Goal: Entertainment & Leisure: Consume media (video, audio)

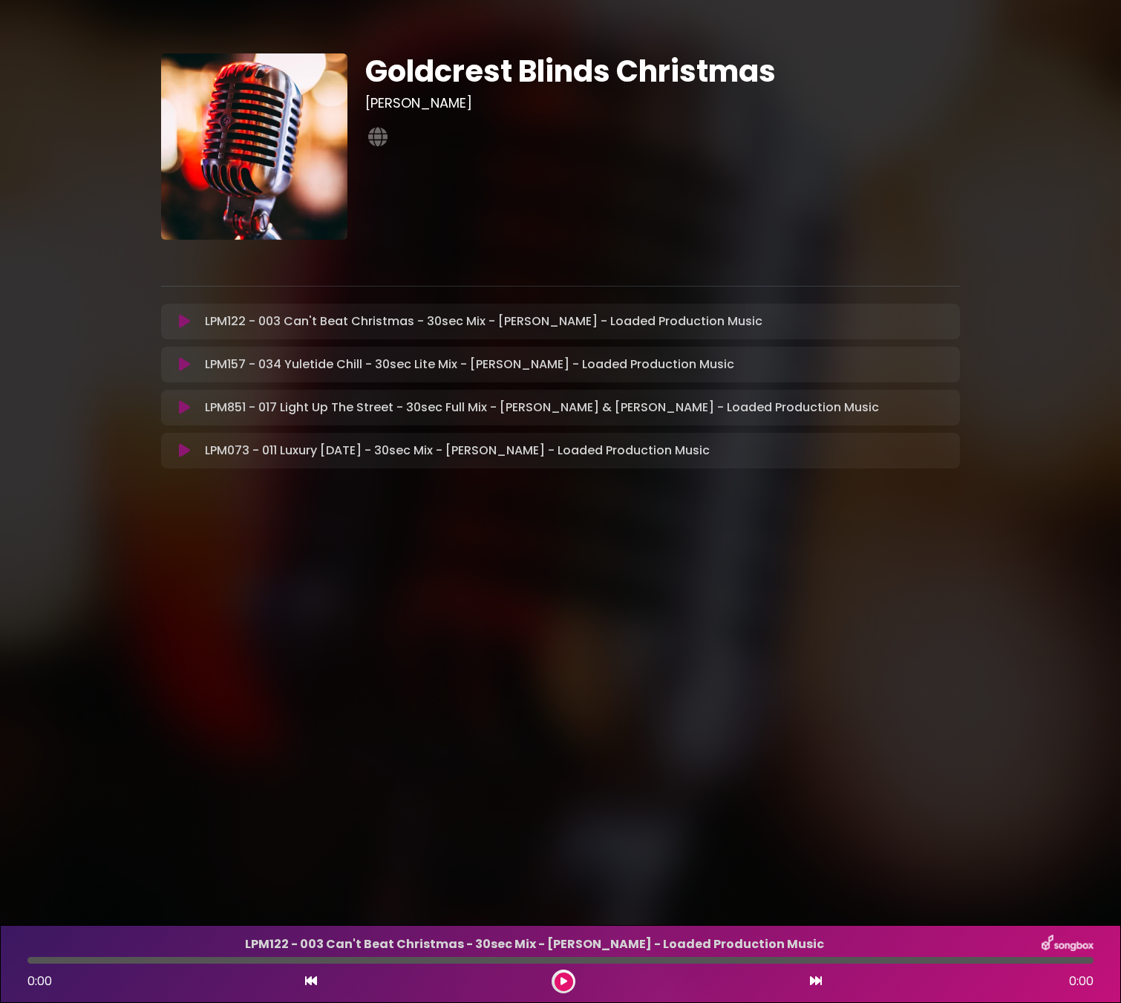
click at [183, 323] on icon at bounding box center [184, 321] width 11 height 15
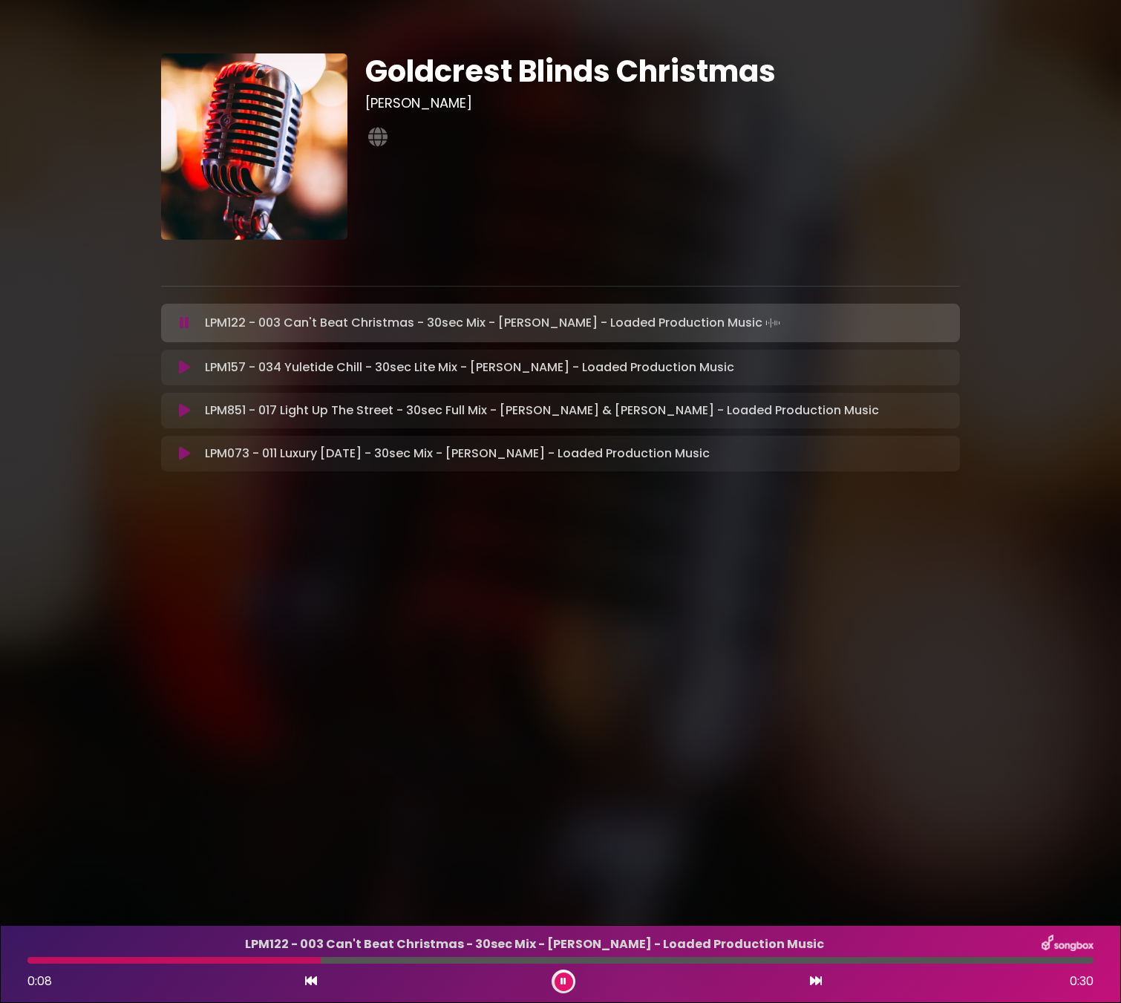
click at [183, 367] on icon at bounding box center [184, 367] width 11 height 15
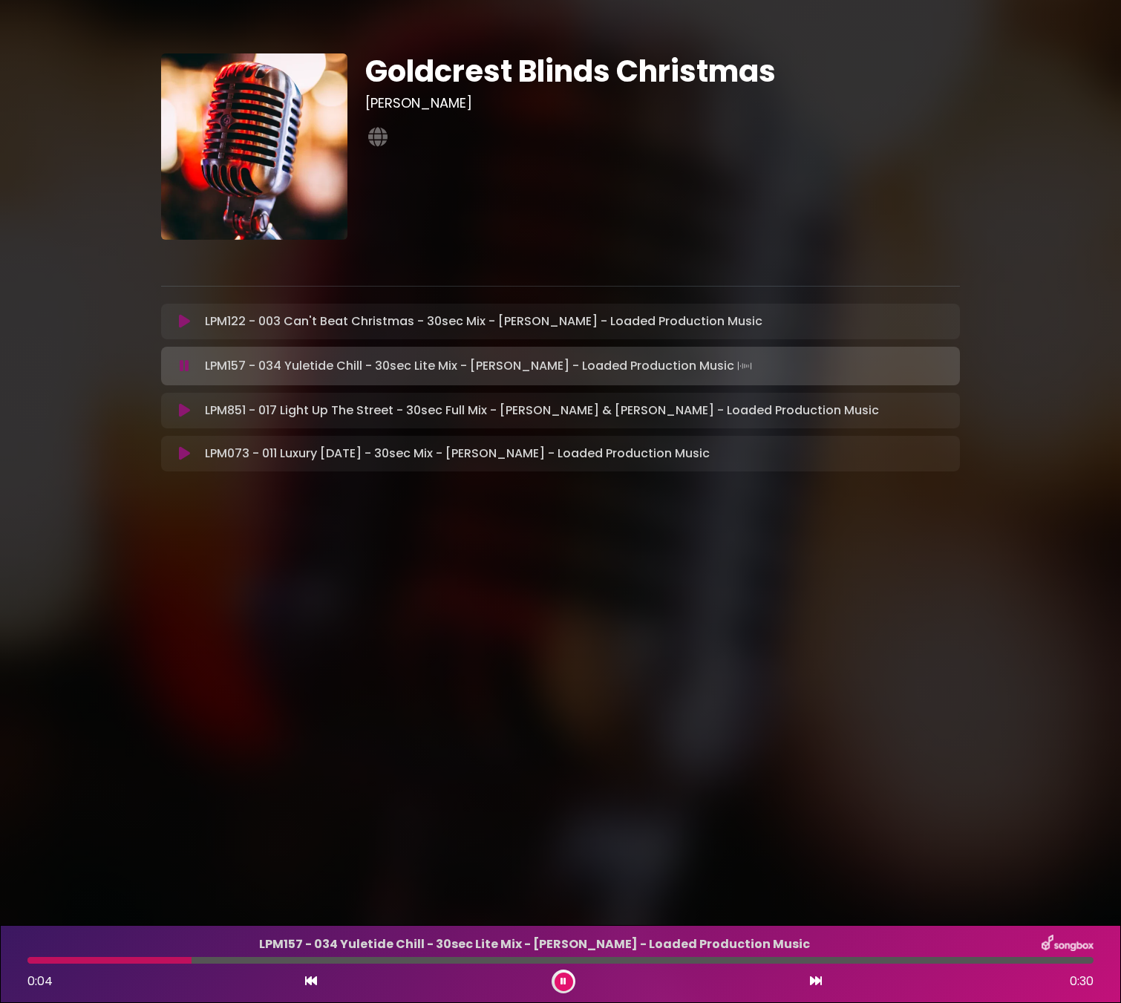
click at [182, 407] on icon at bounding box center [184, 410] width 11 height 15
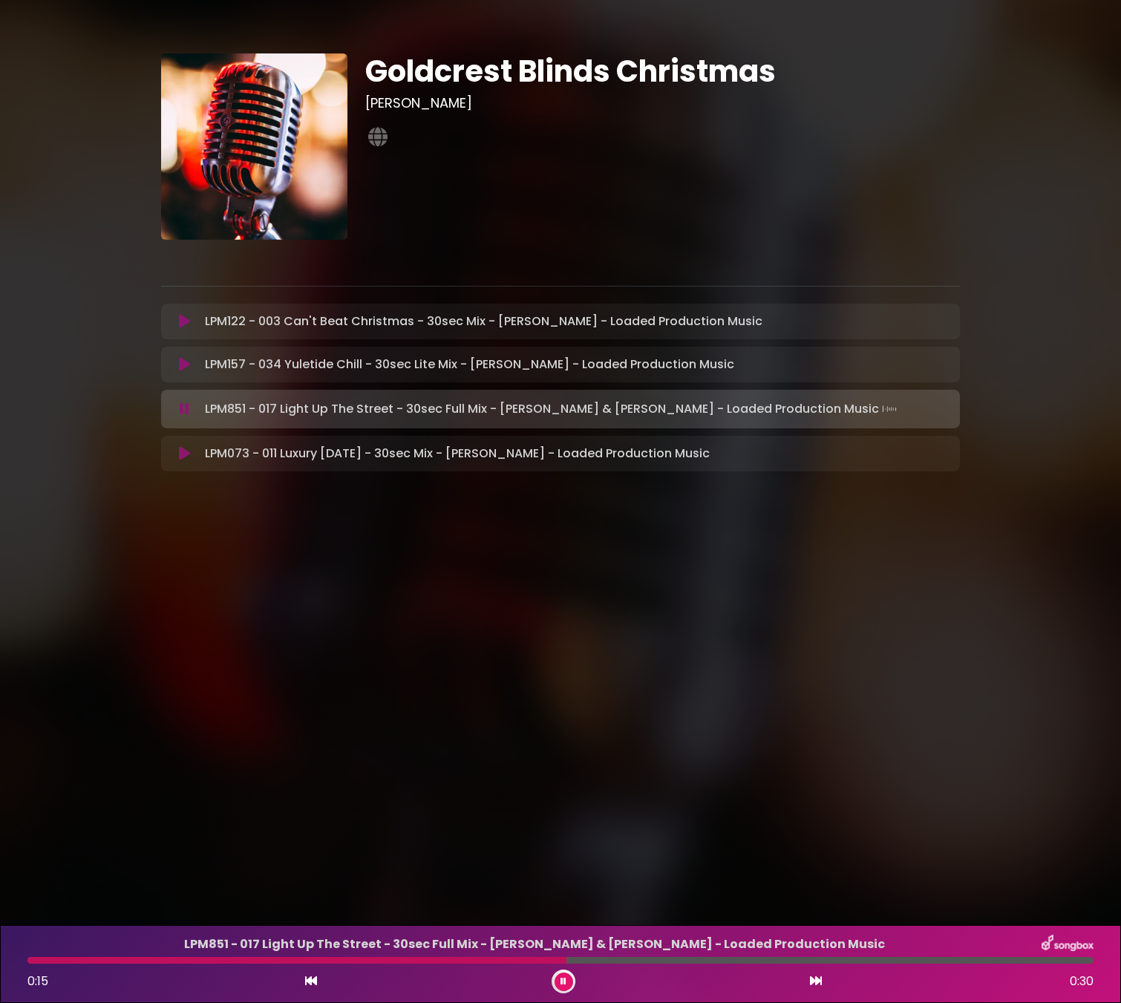
click at [179, 447] on icon at bounding box center [184, 453] width 11 height 15
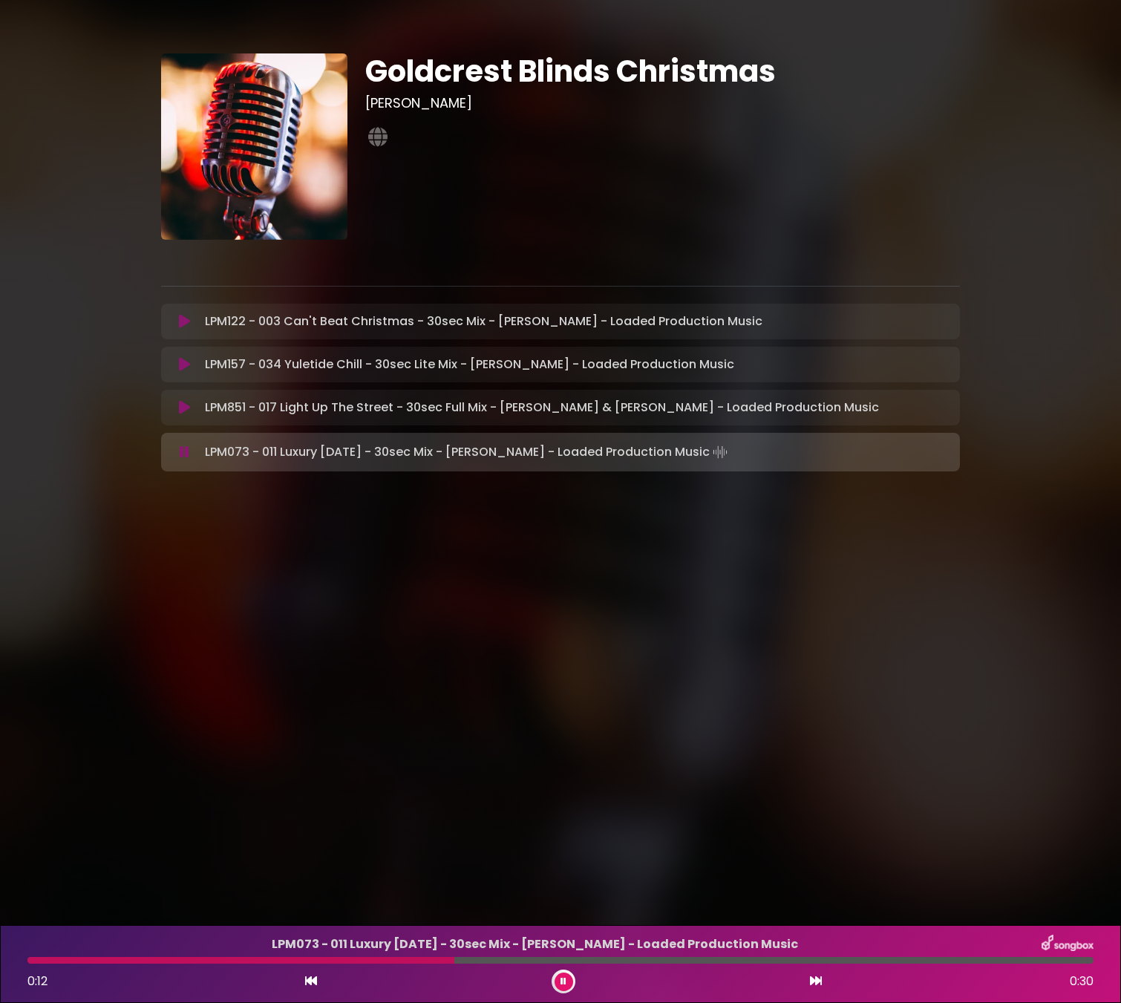
click at [187, 454] on icon at bounding box center [185, 452] width 10 height 15
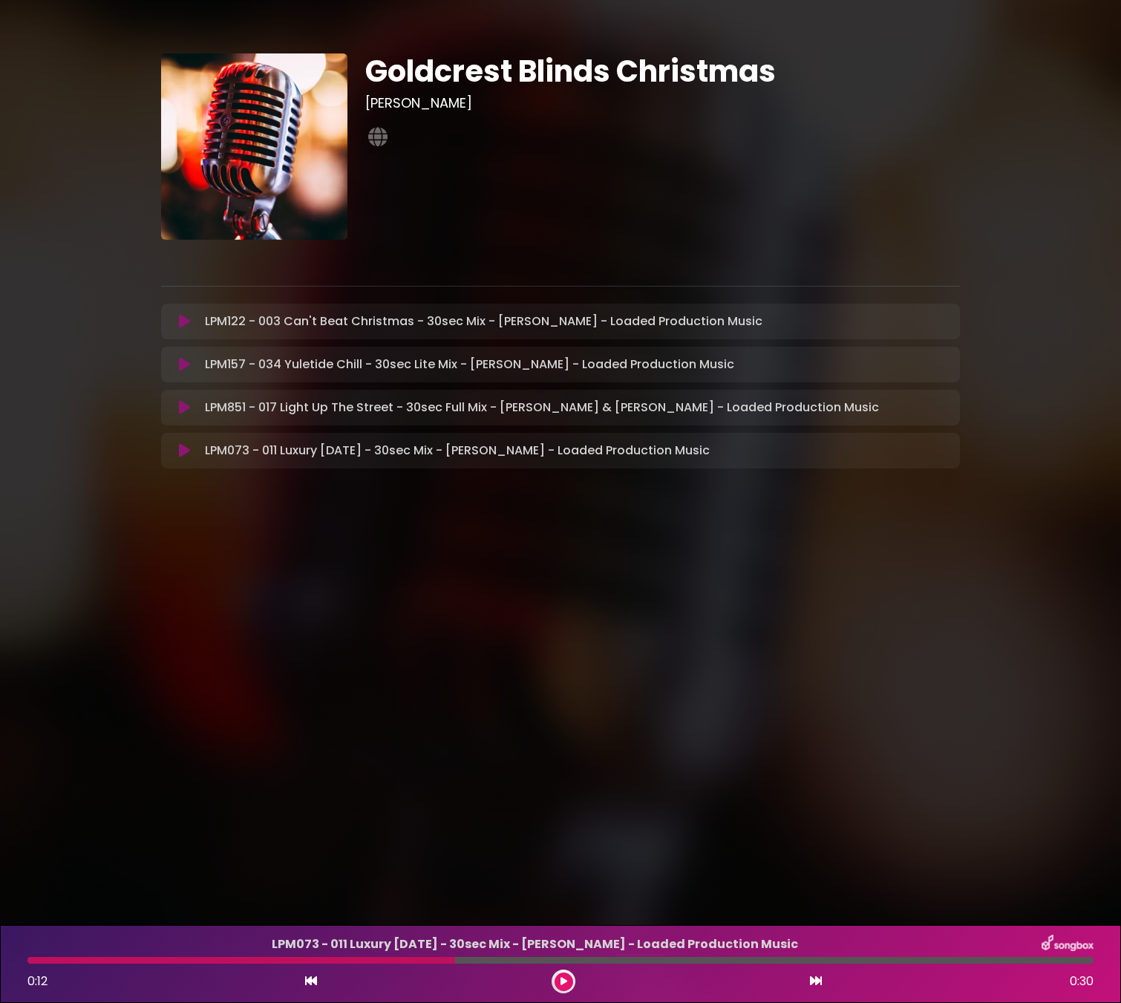
click at [379, 654] on body "× Goldcrest Blinds Christmas Iain Job" at bounding box center [560, 501] width 1121 height 1003
click at [180, 323] on icon at bounding box center [184, 321] width 11 height 15
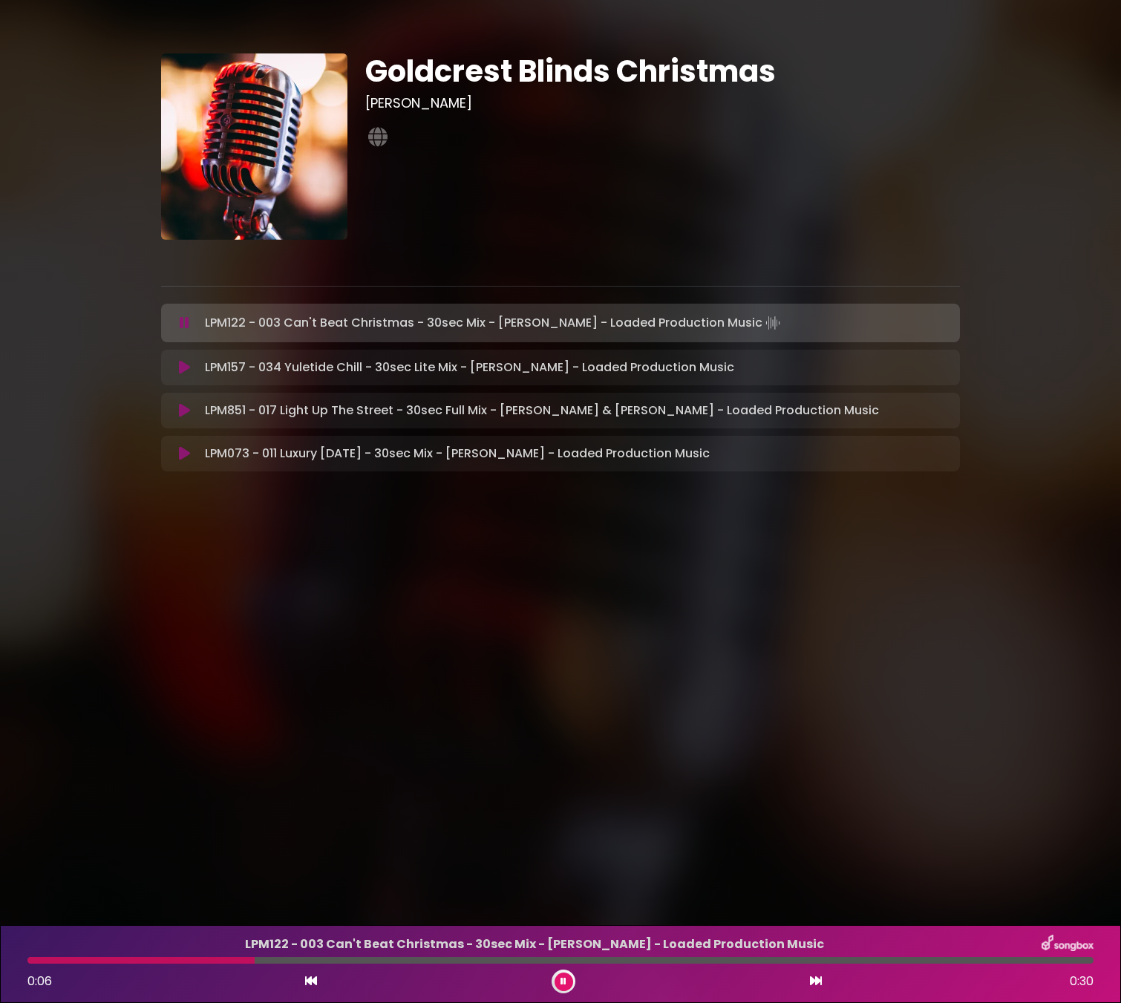
click at [186, 370] on icon at bounding box center [184, 367] width 11 height 15
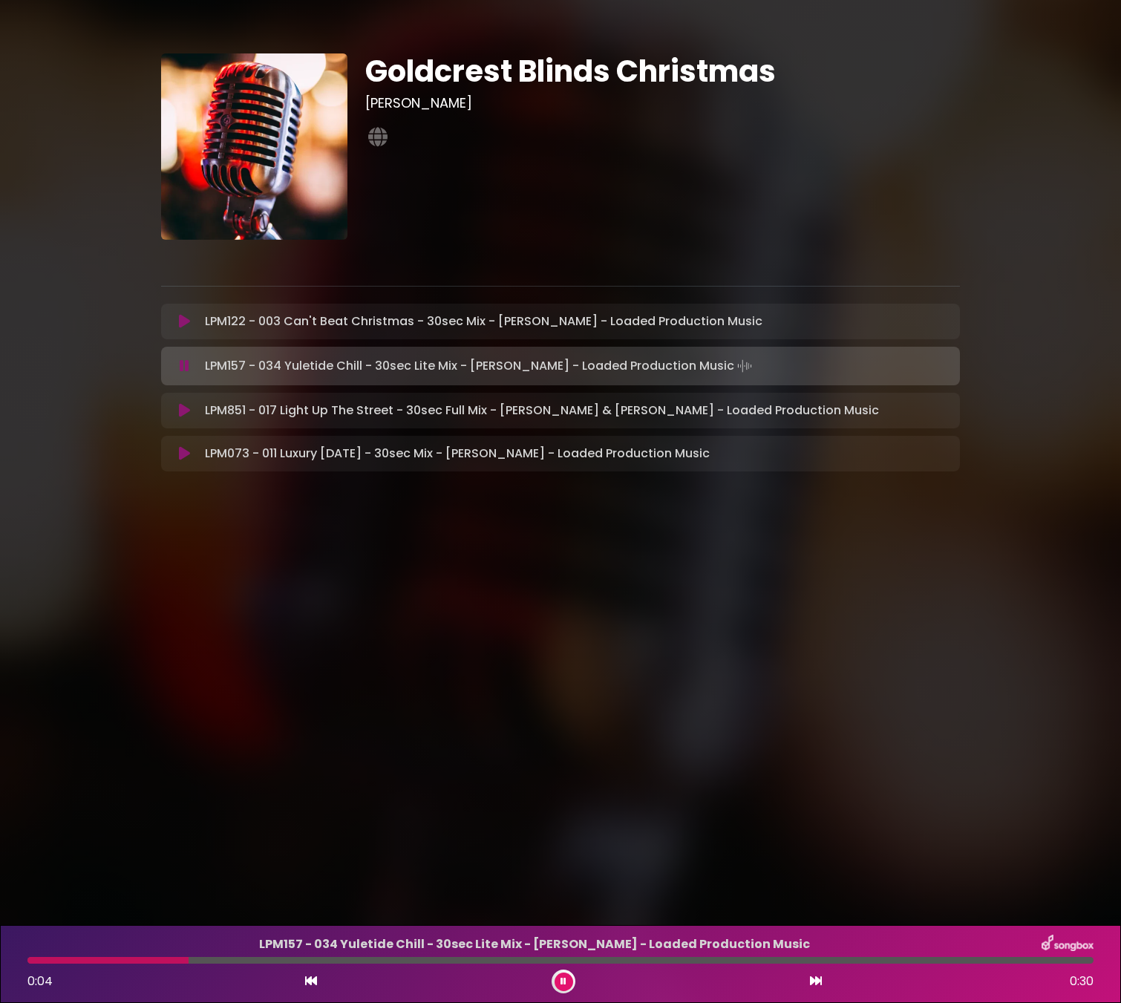
click at [191, 407] on button at bounding box center [184, 410] width 29 height 15
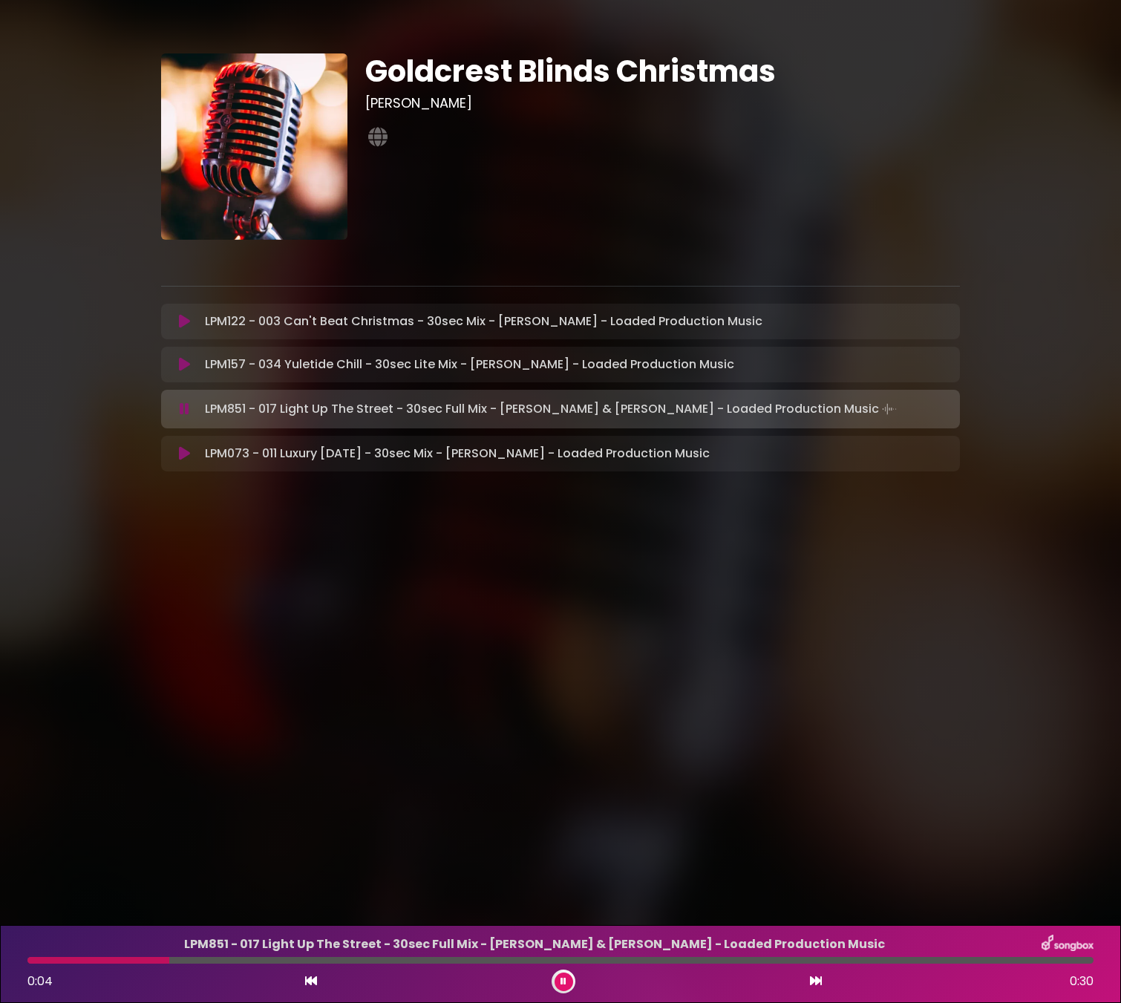
click at [179, 451] on icon at bounding box center [184, 453] width 11 height 15
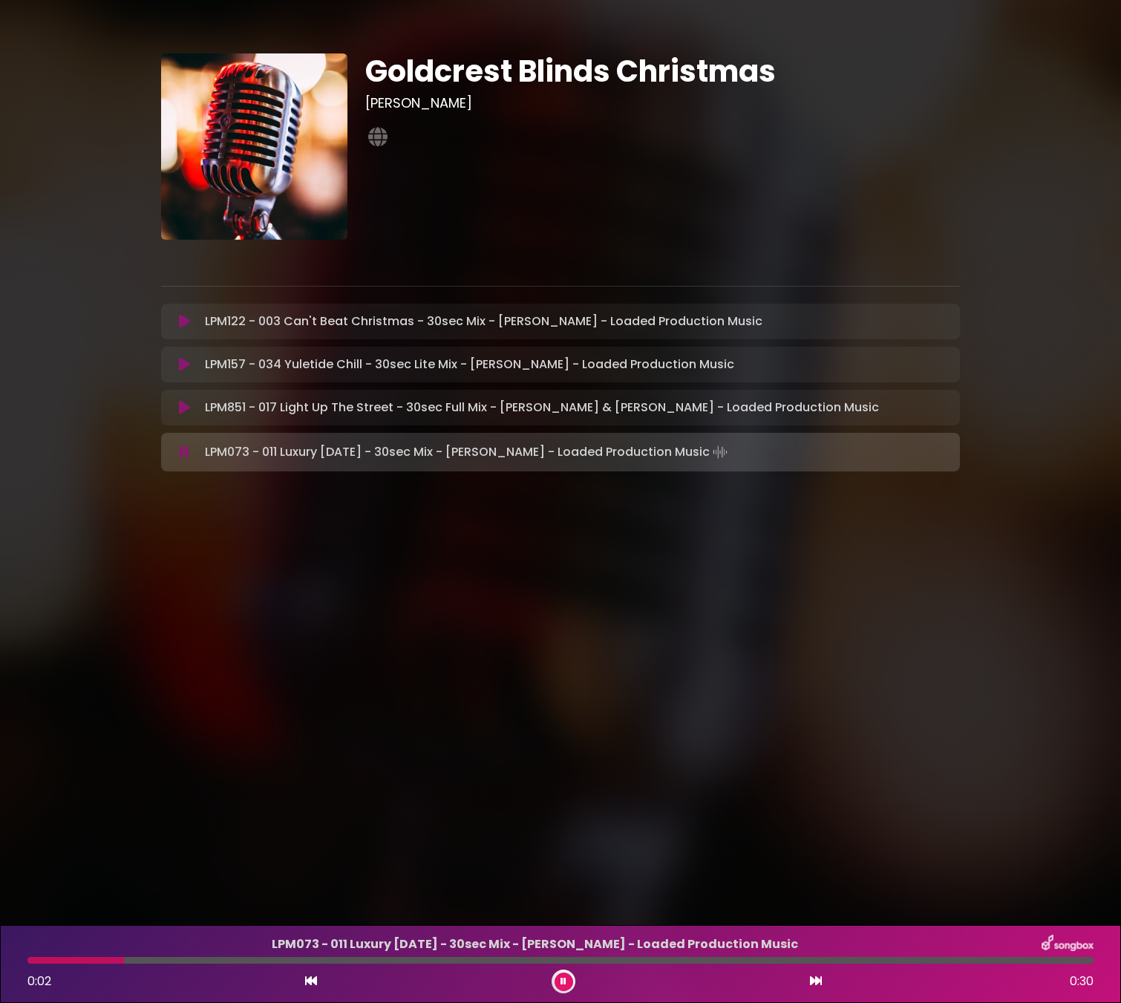
click at [189, 320] on icon at bounding box center [184, 321] width 11 height 15
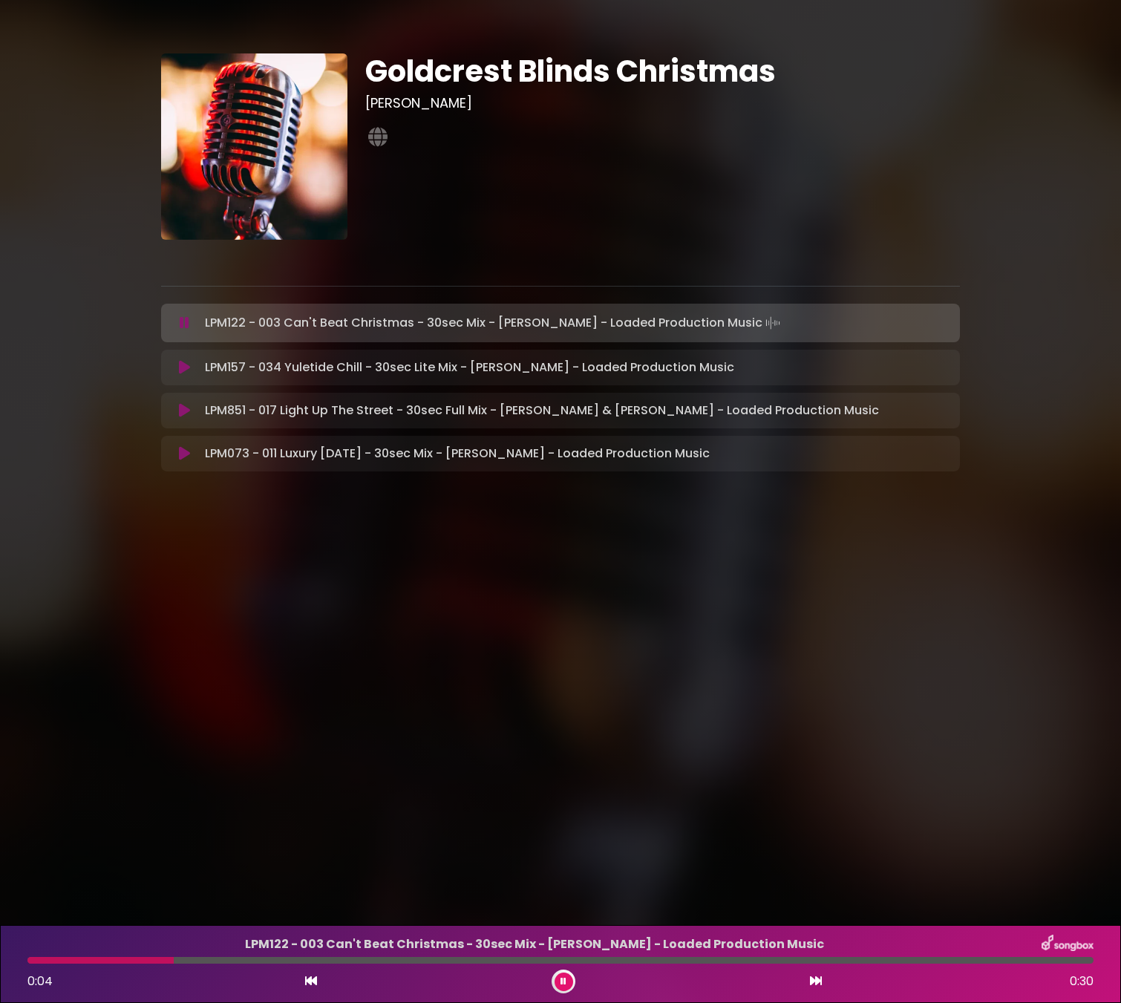
click at [188, 322] on icon at bounding box center [185, 323] width 10 height 15
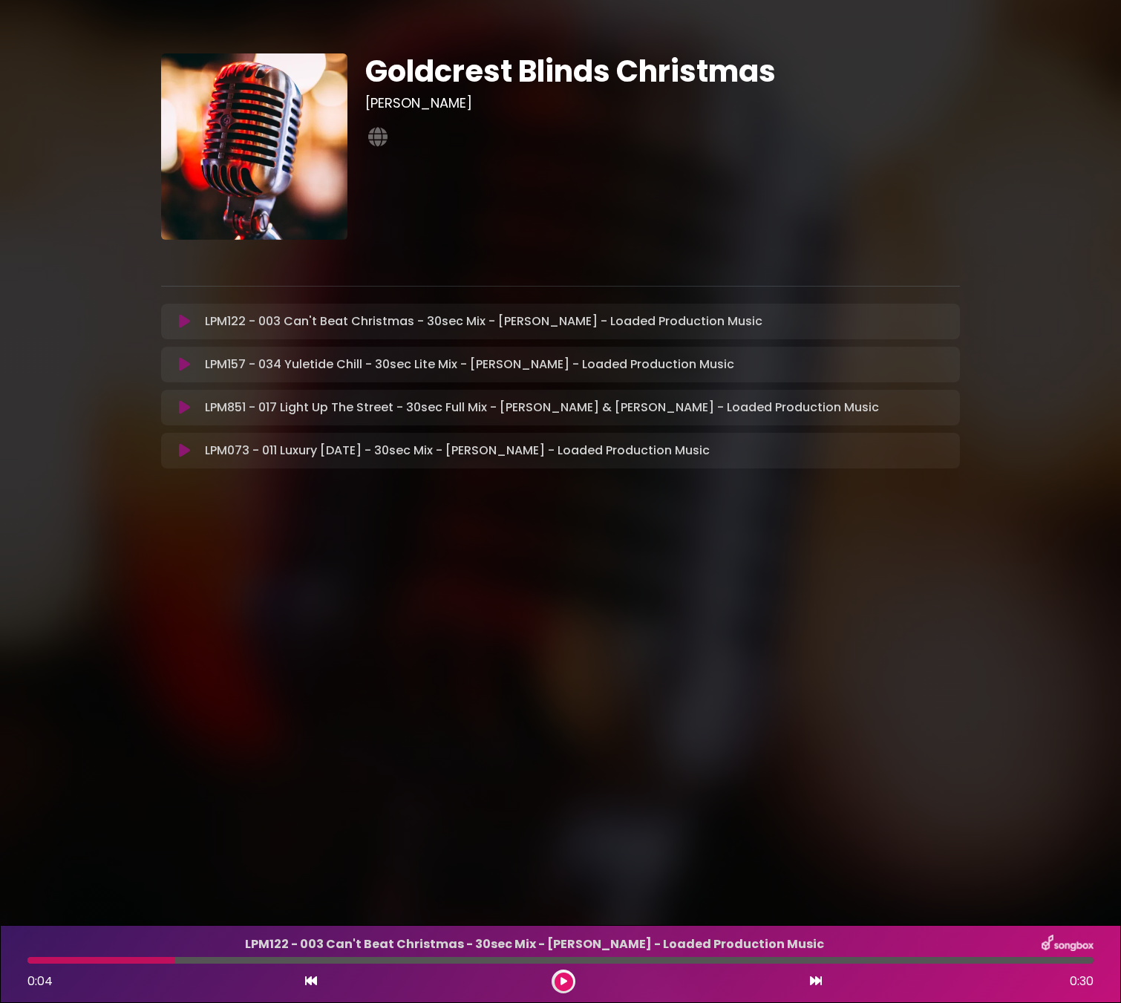
click at [179, 316] on icon at bounding box center [184, 321] width 11 height 15
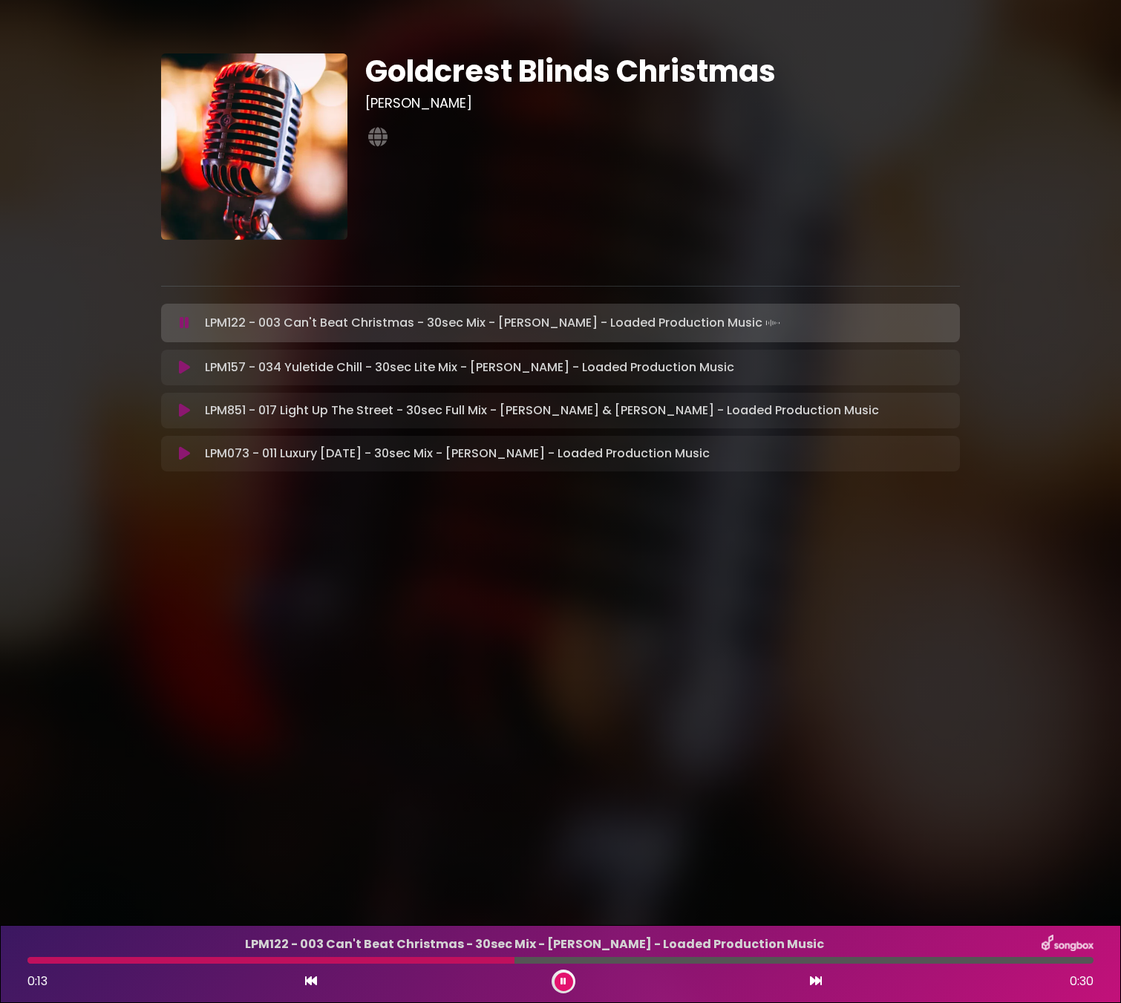
click at [181, 369] on icon at bounding box center [184, 367] width 11 height 15
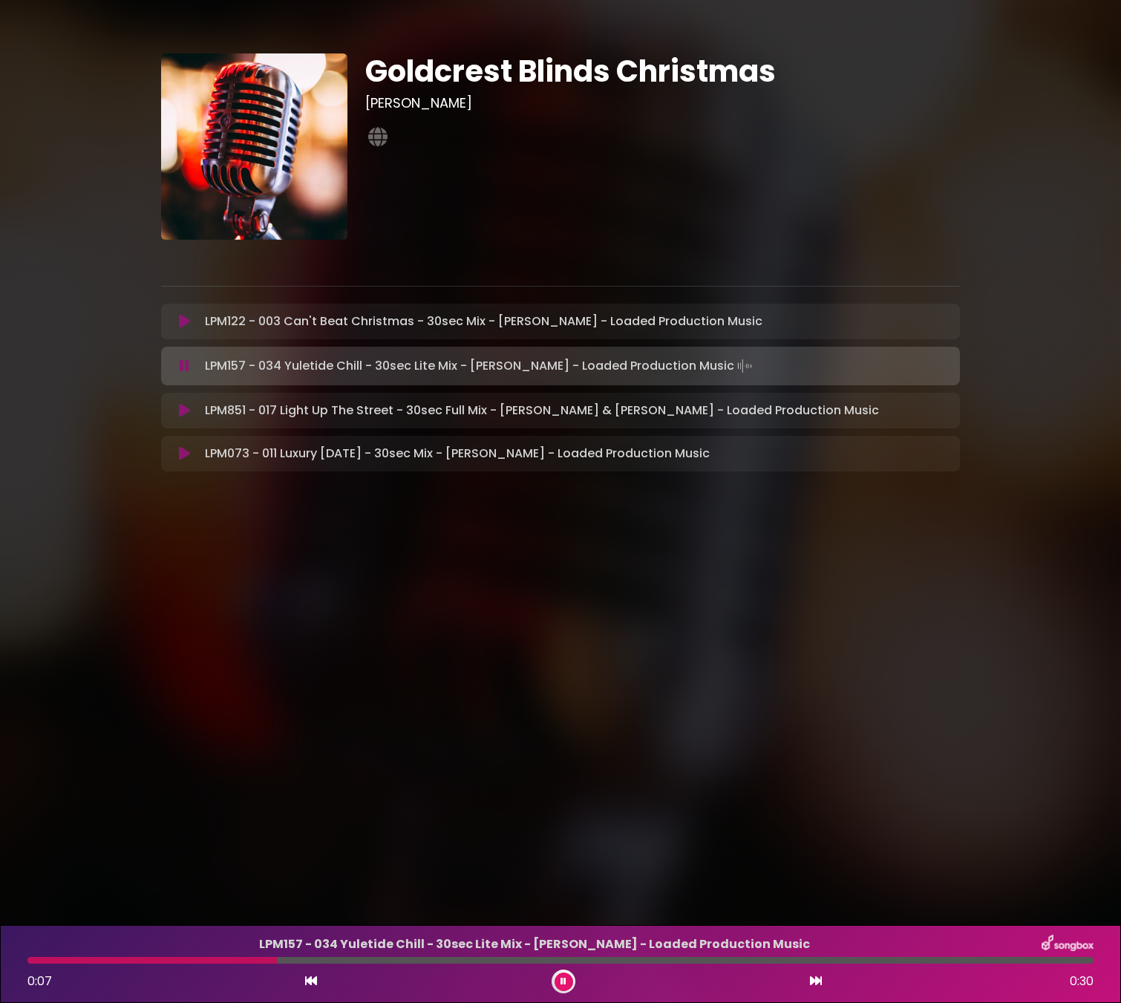
click at [186, 410] on icon at bounding box center [184, 410] width 11 height 15
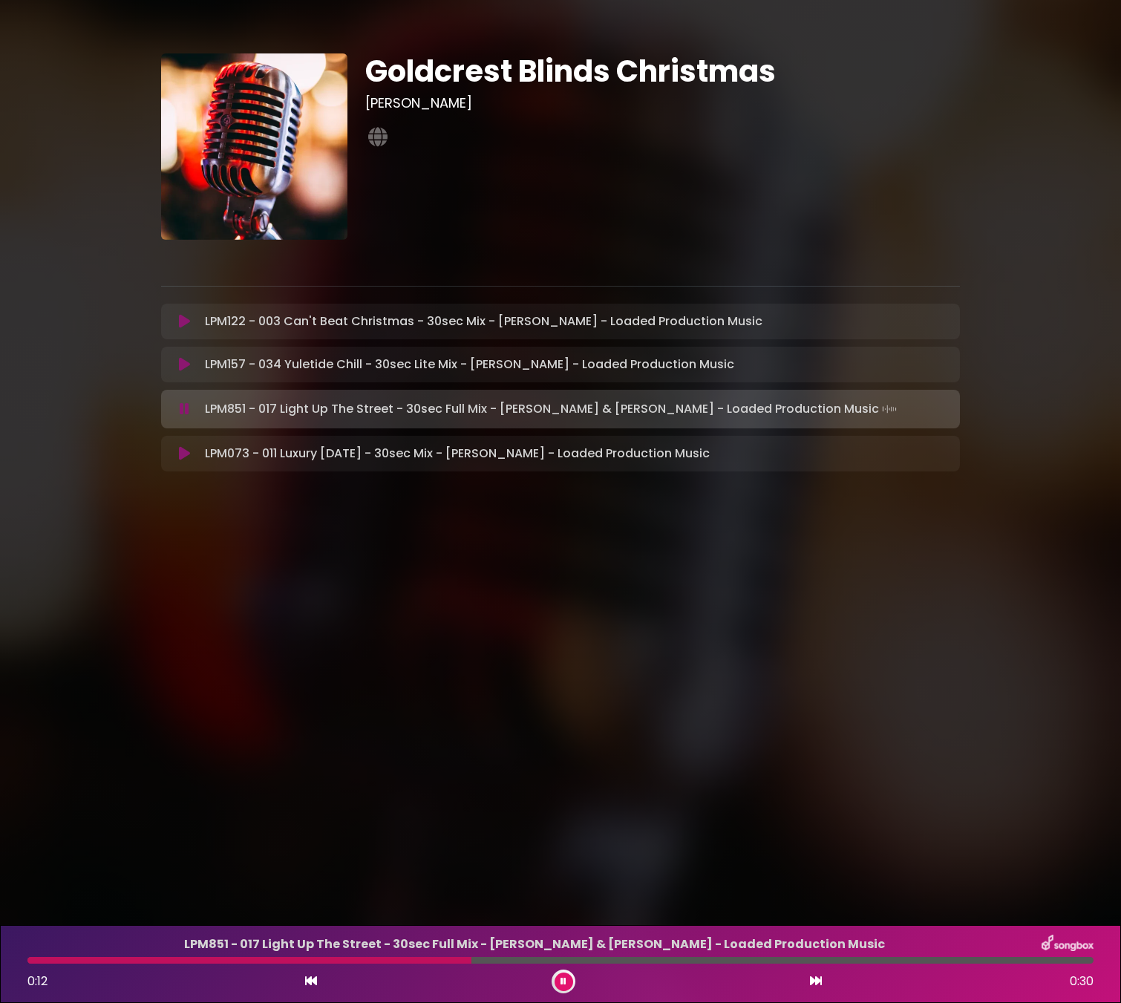
click at [184, 451] on icon at bounding box center [184, 453] width 11 height 15
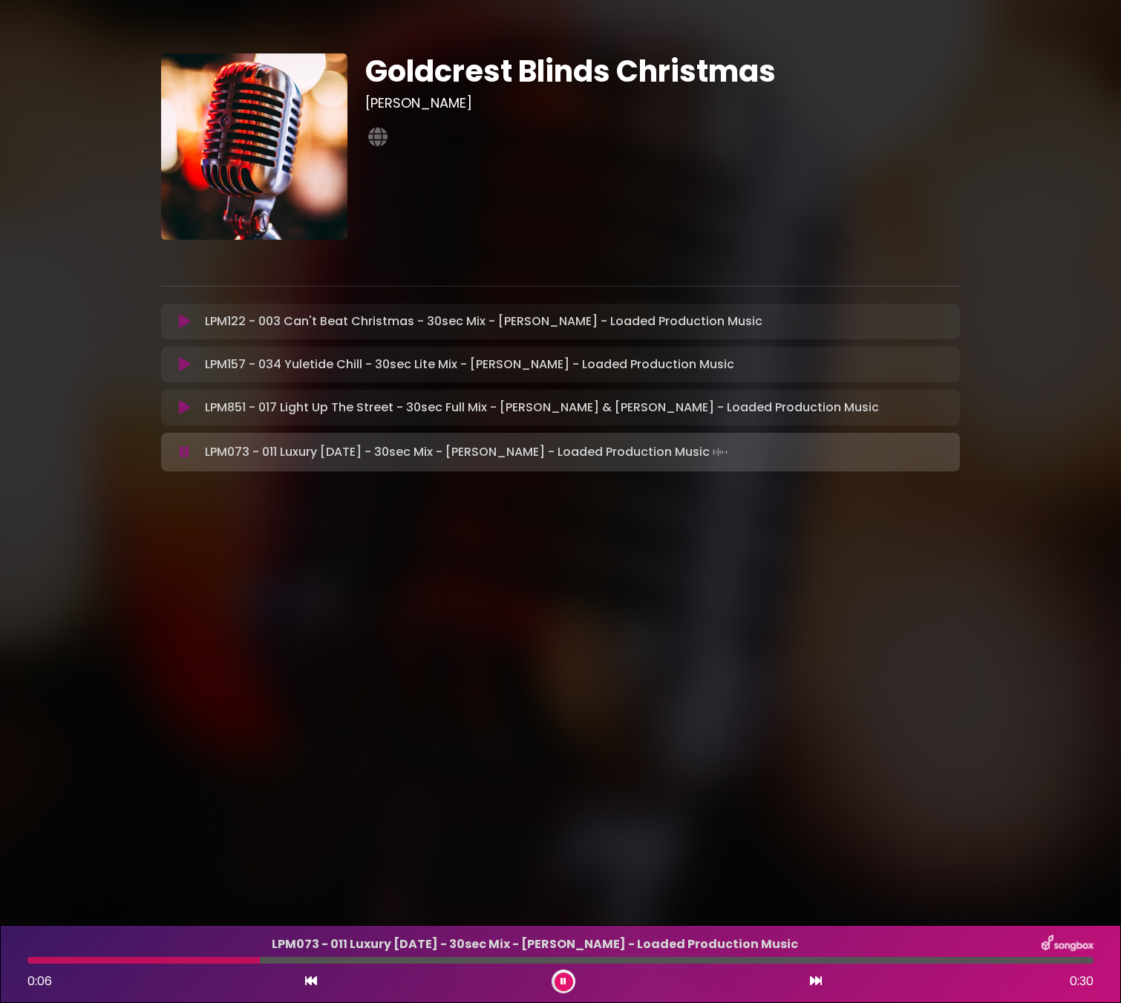
click at [189, 454] on icon at bounding box center [185, 452] width 10 height 15
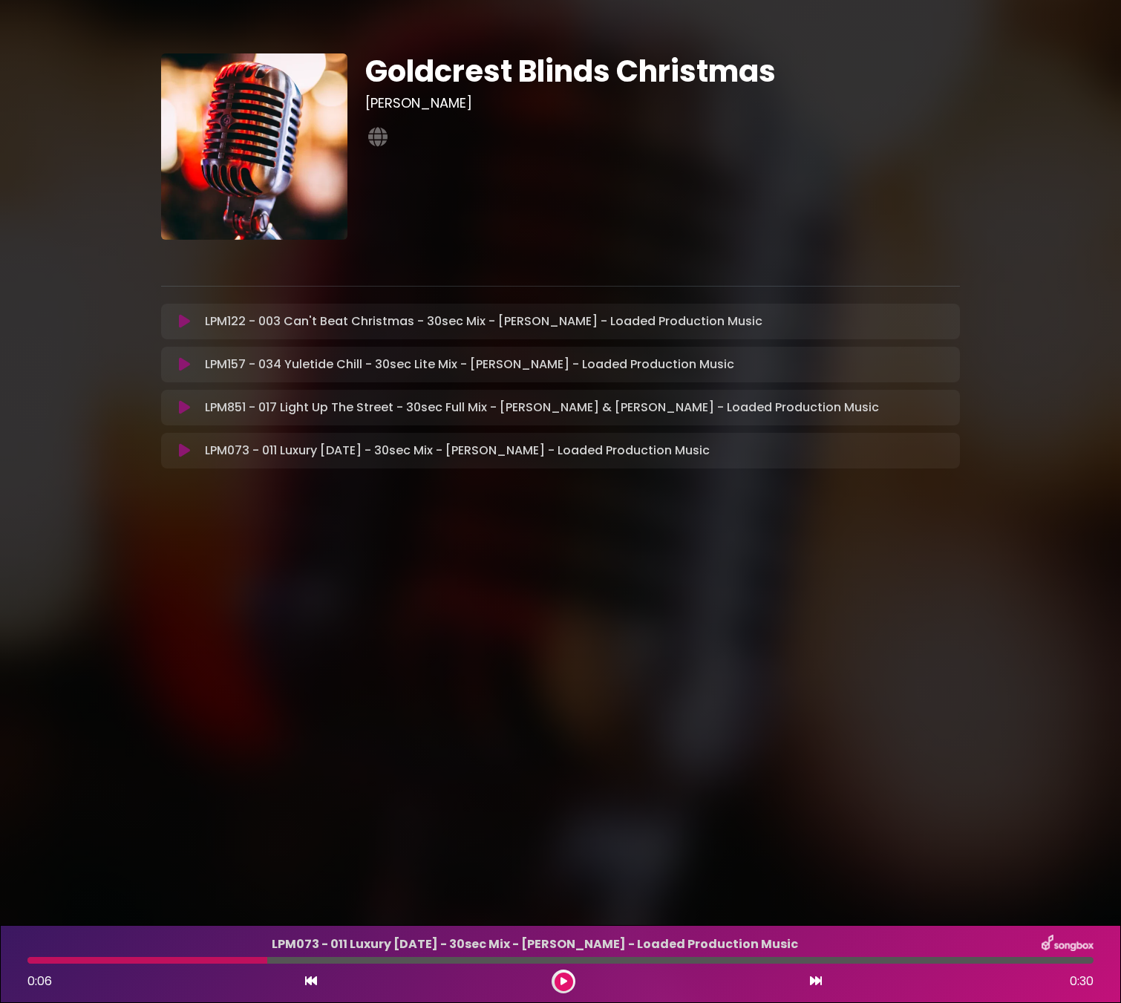
click at [180, 323] on icon at bounding box center [184, 321] width 11 height 15
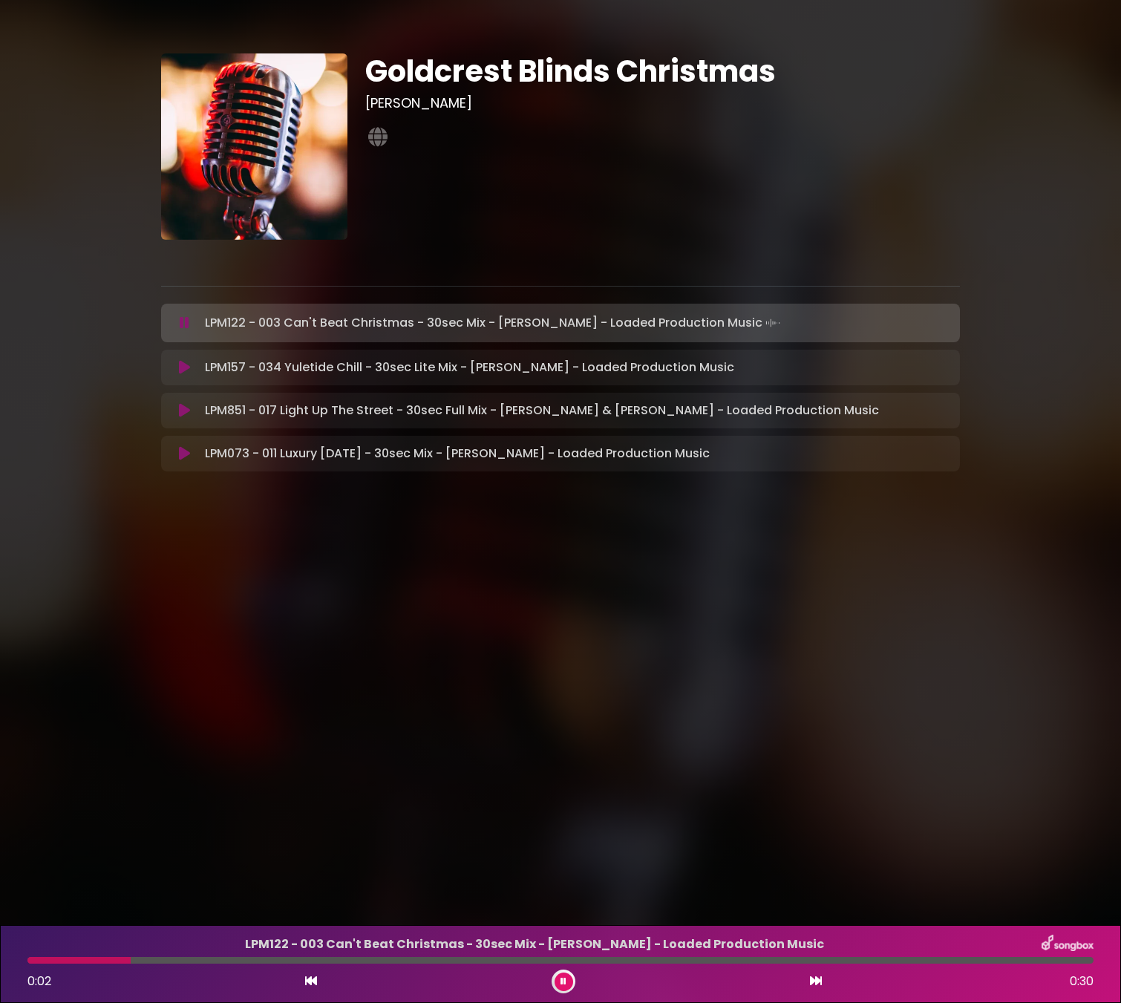
click at [180, 323] on icon at bounding box center [185, 323] width 10 height 15
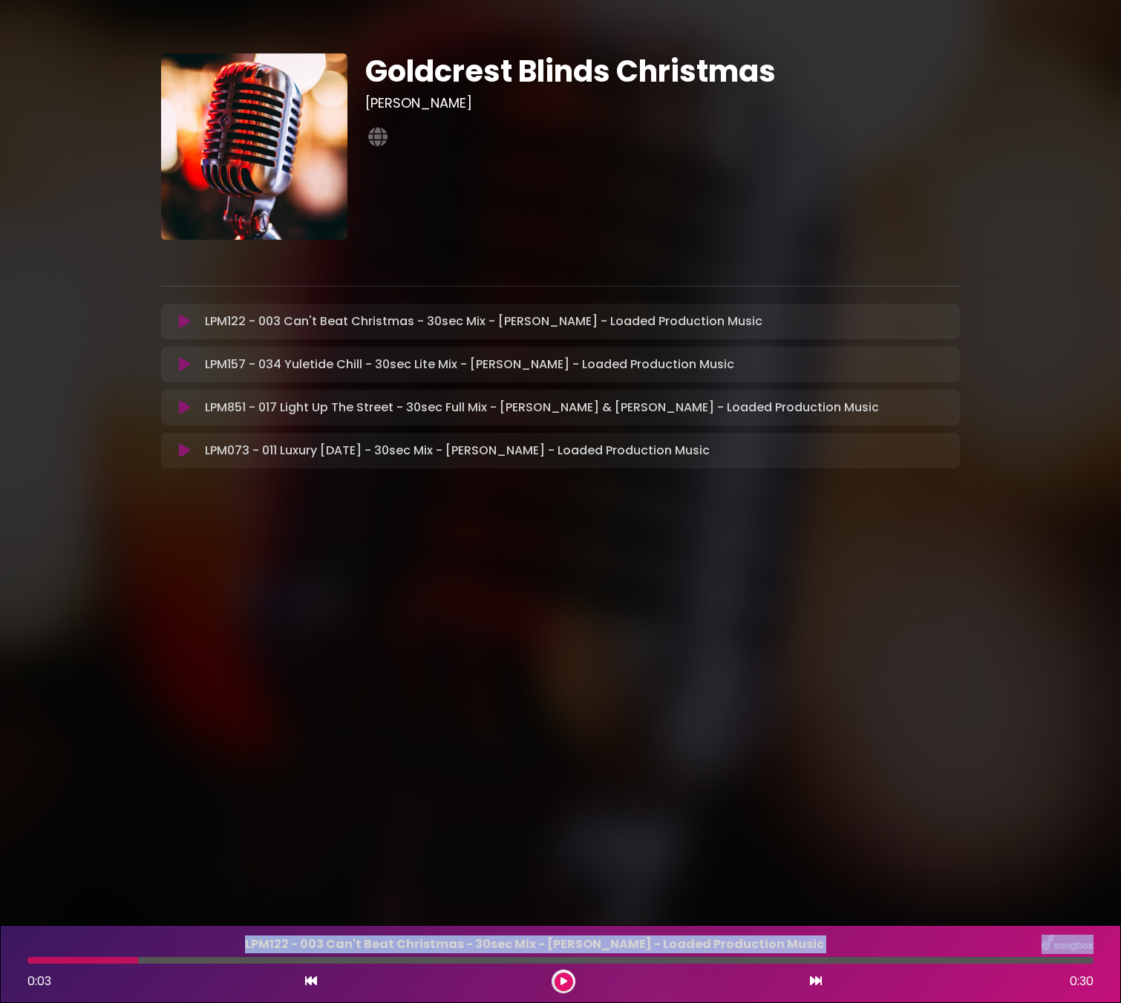
drag, startPoint x: 133, startPoint y: 958, endPoint x: 21, endPoint y: 952, distance: 112.3
click at [21, 952] on div "LPM122 - 003 Can't Beat Christmas - 30sec Mix - Tim Woodburn - Loaded Productio…" at bounding box center [561, 964] width 1084 height 59
click at [33, 960] on div at bounding box center [82, 960] width 111 height 7
click at [30, 960] on div at bounding box center [82, 960] width 111 height 7
click at [302, 980] on div "0:03 0:30" at bounding box center [561, 982] width 1084 height 24
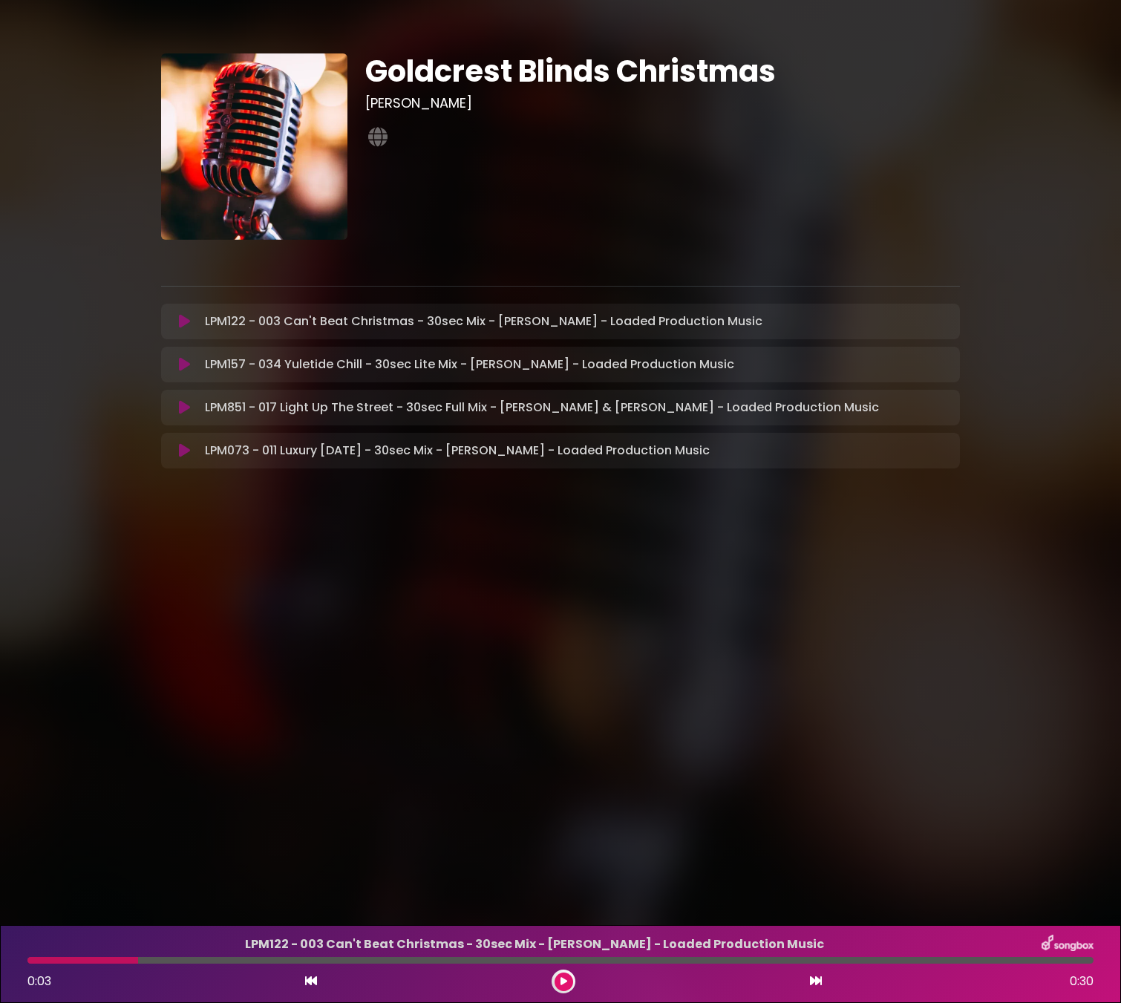
click at [311, 979] on icon at bounding box center [311, 981] width 12 height 12
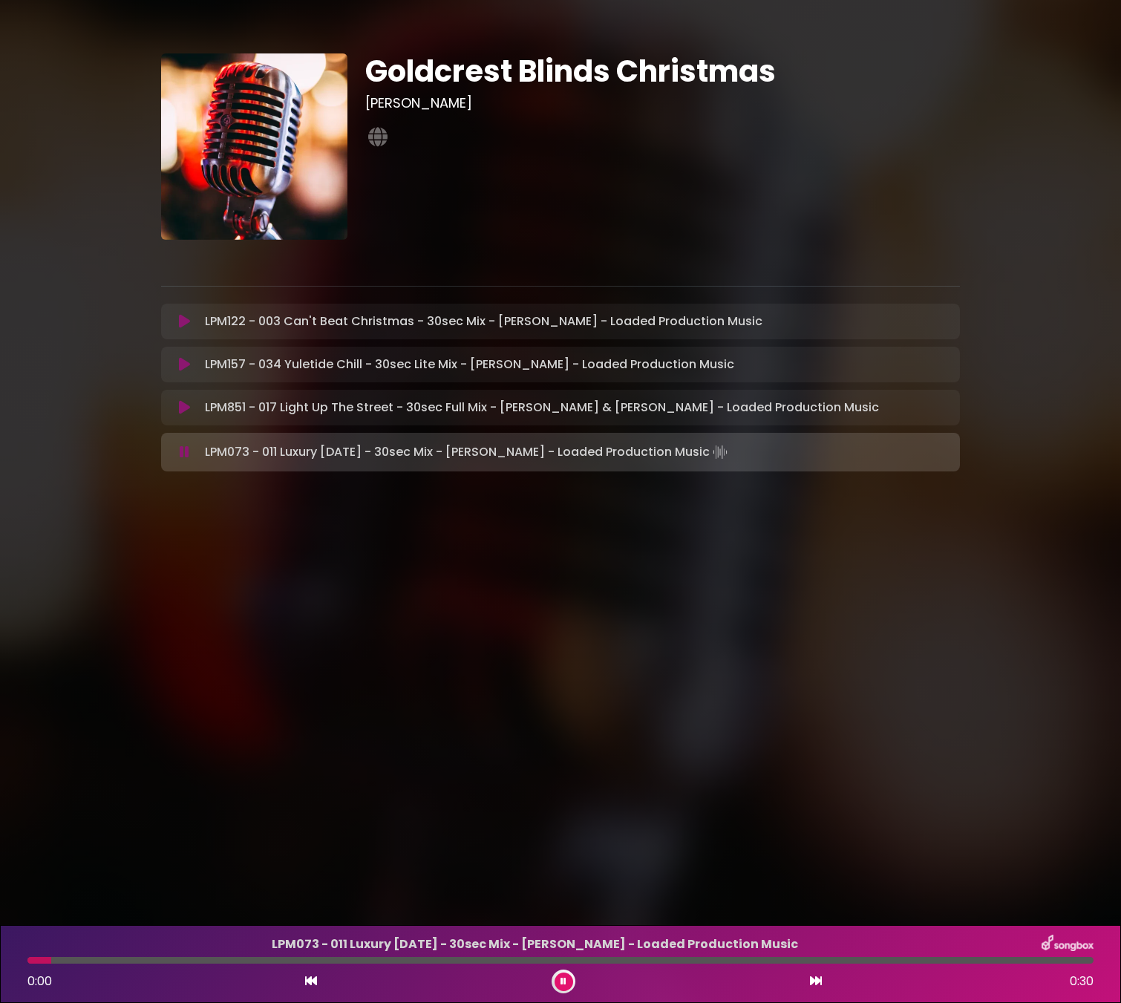
click at [549, 983] on div "0:00 0:30" at bounding box center [561, 982] width 1084 height 24
click at [566, 978] on icon at bounding box center [563, 981] width 6 height 9
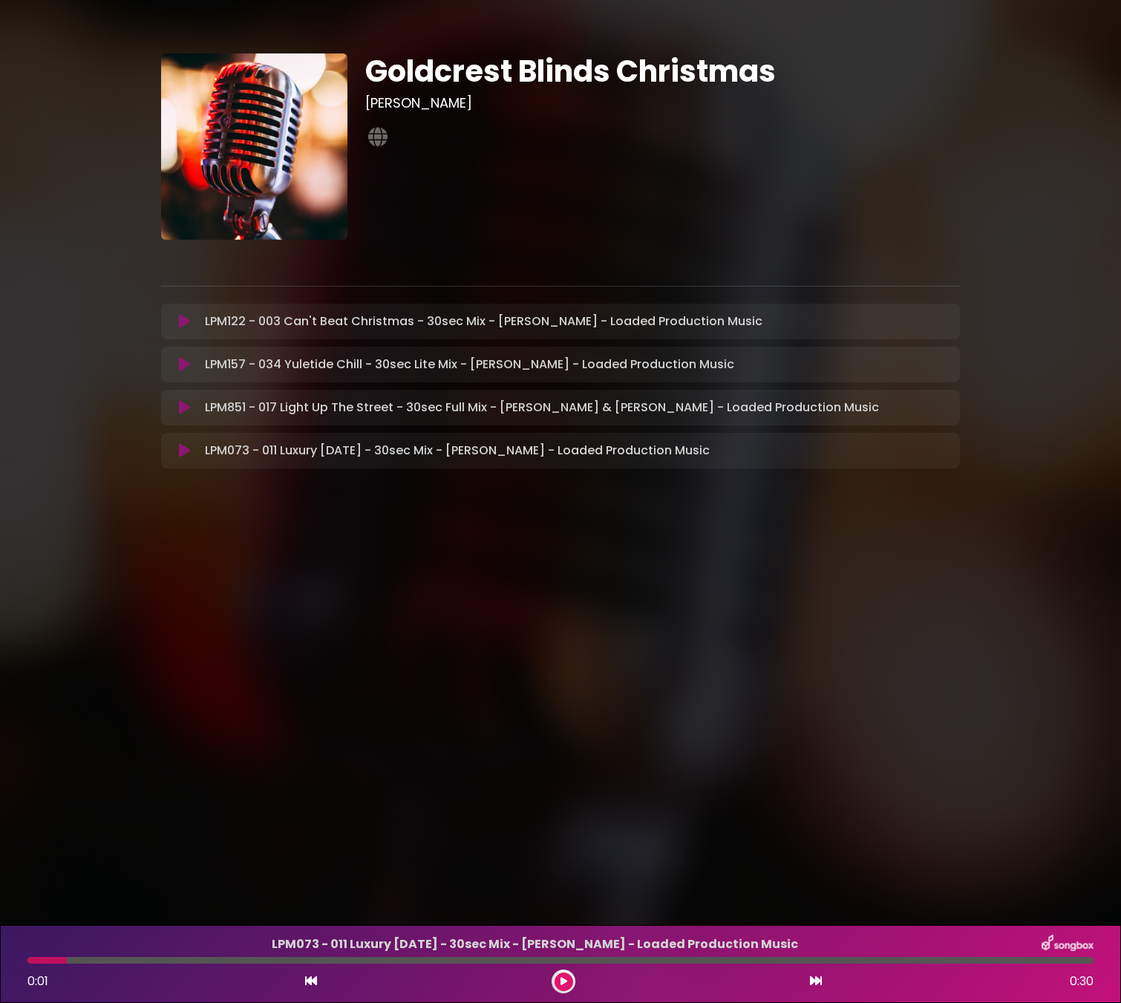
click at [565, 977] on icon at bounding box center [563, 981] width 7 height 9
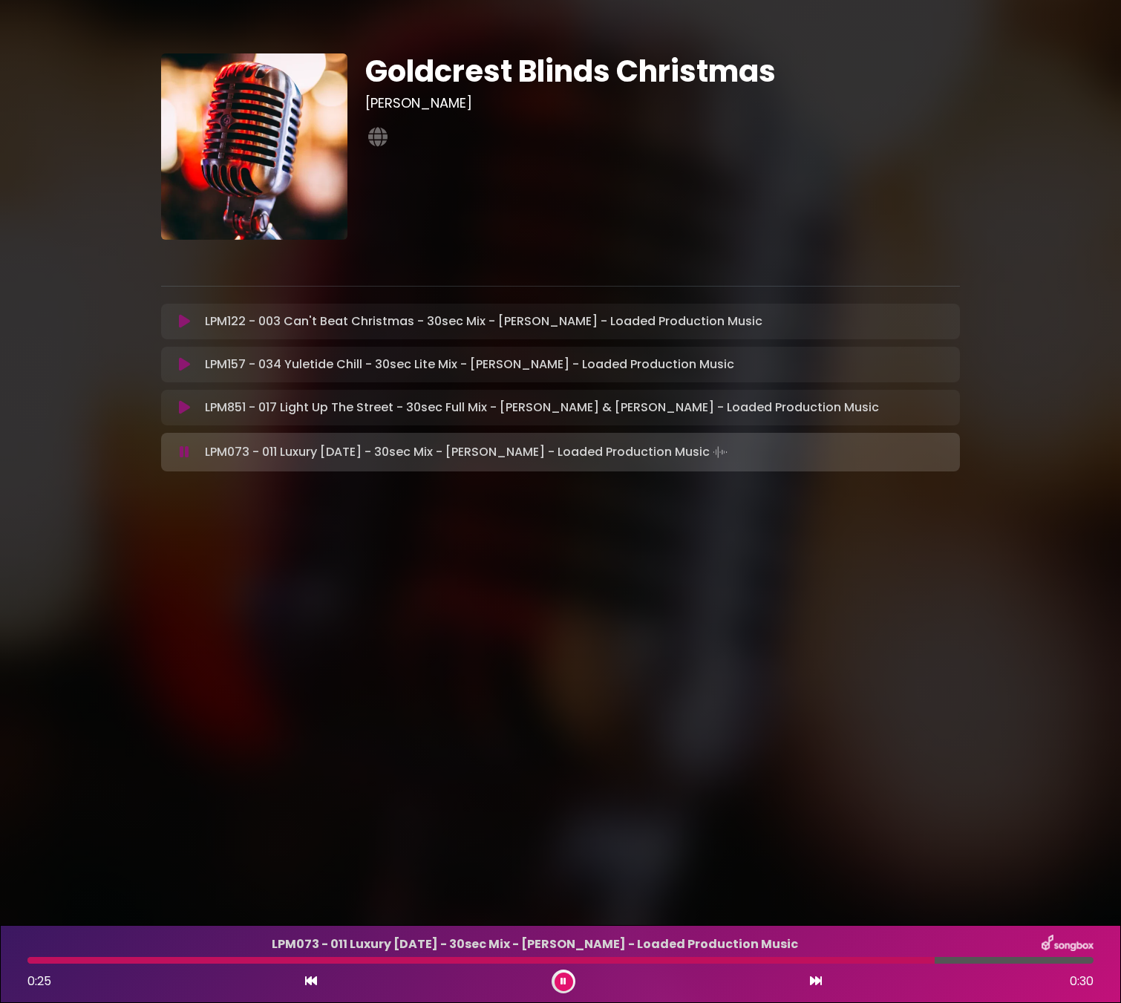
click at [567, 982] on button at bounding box center [564, 982] width 19 height 19
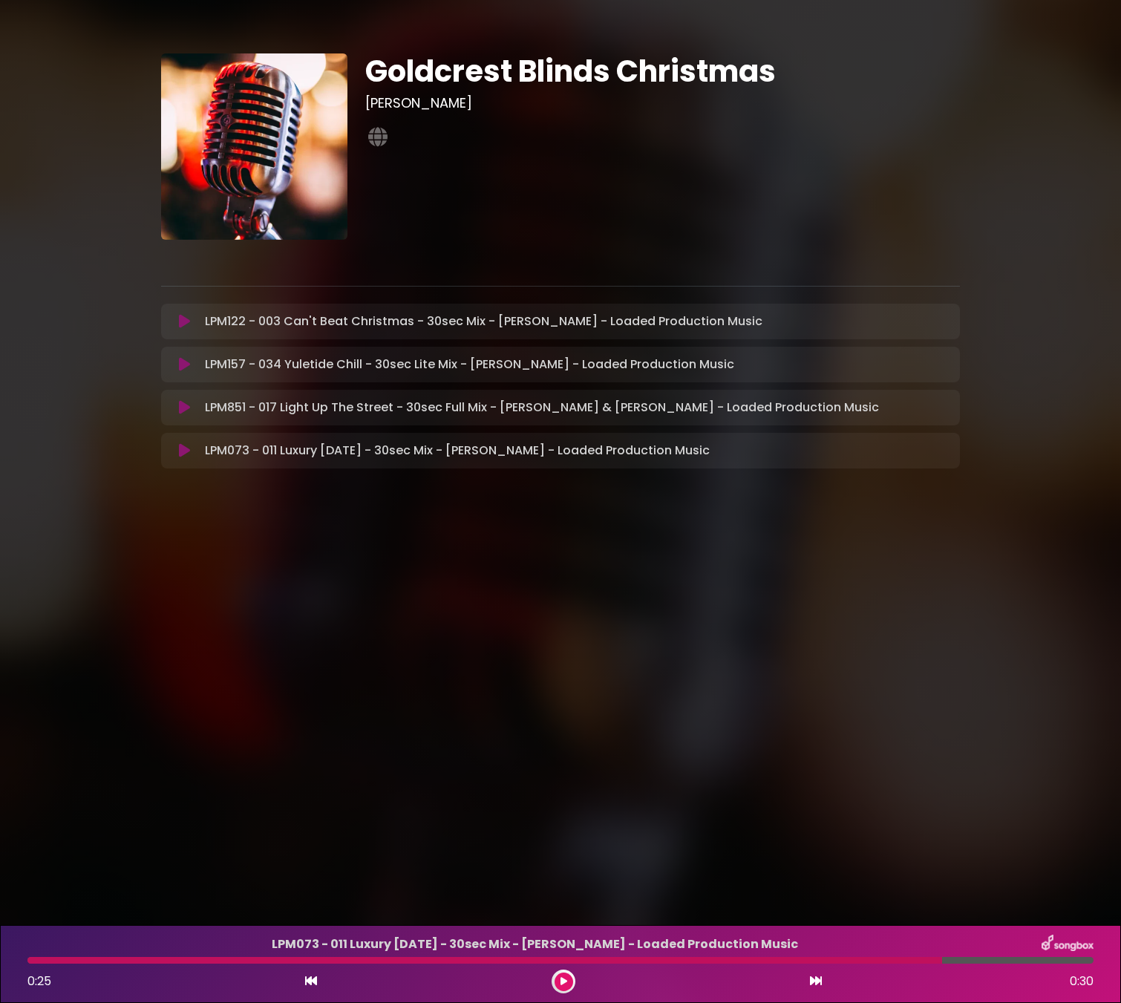
click at [190, 322] on button at bounding box center [184, 321] width 29 height 15
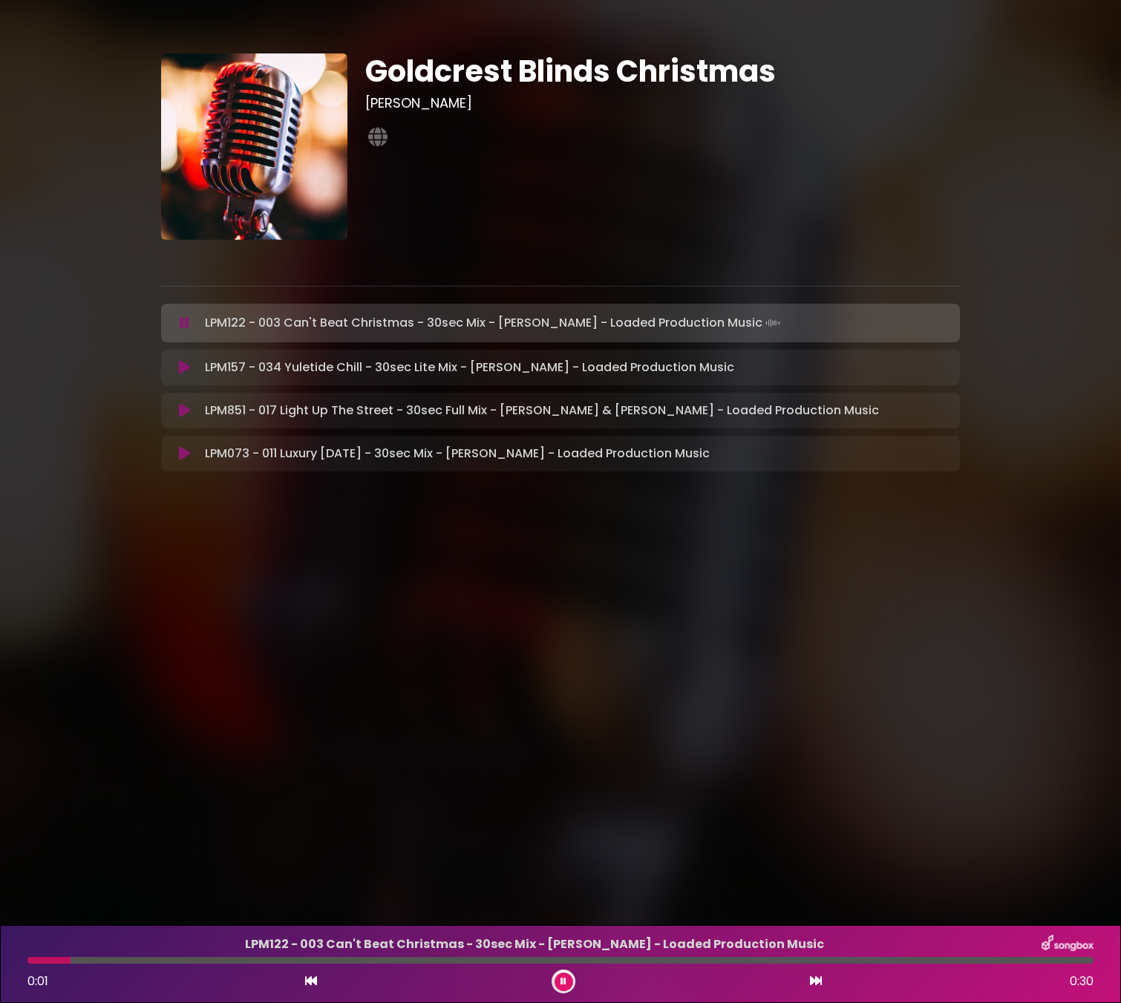
click at [190, 322] on button at bounding box center [184, 323] width 29 height 15
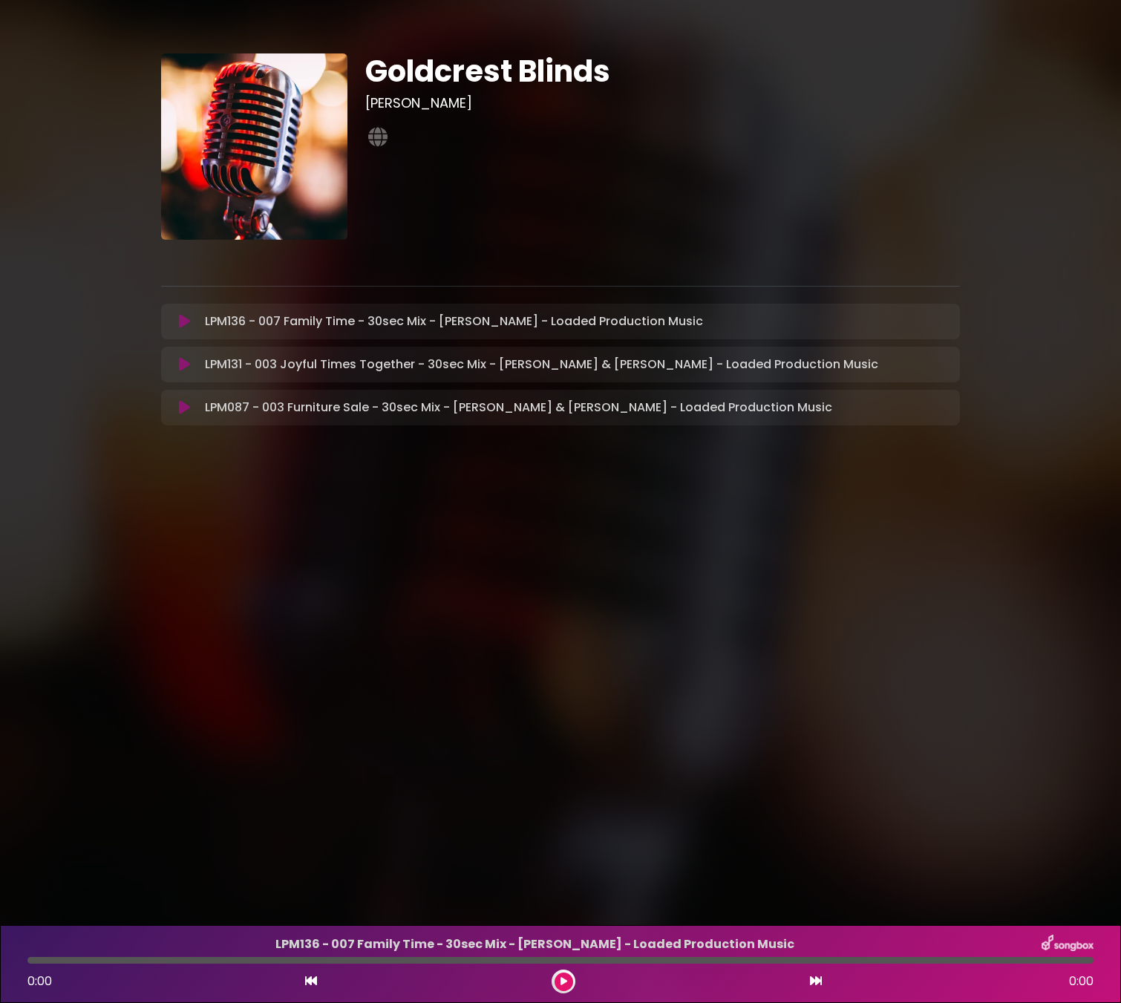
click at [171, 366] on button at bounding box center [184, 364] width 29 height 15
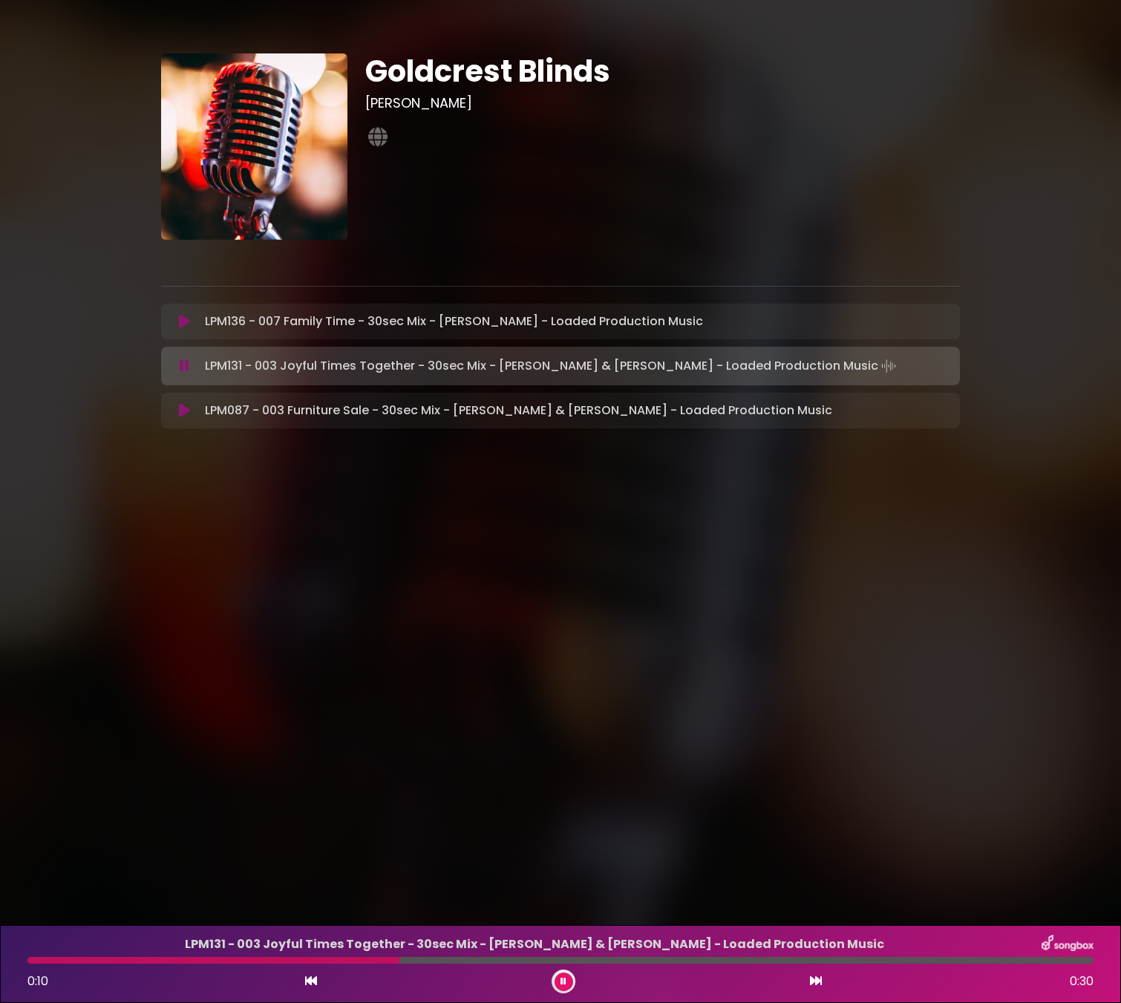
click at [181, 364] on icon at bounding box center [185, 366] width 10 height 15
